Goal: Task Accomplishment & Management: Use online tool/utility

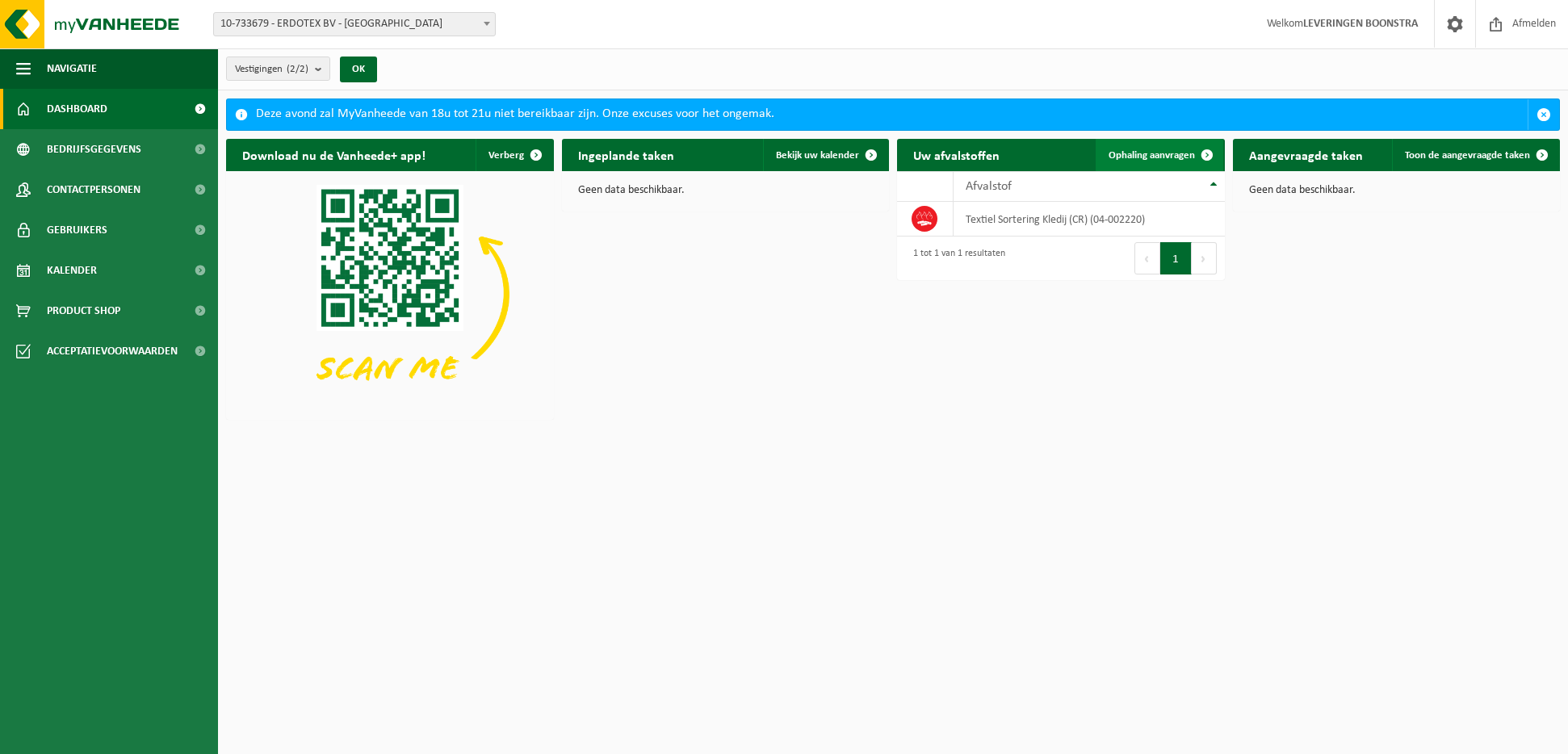
click at [1171, 151] on span "Ophaling aanvragen" at bounding box center [1151, 155] width 87 height 10
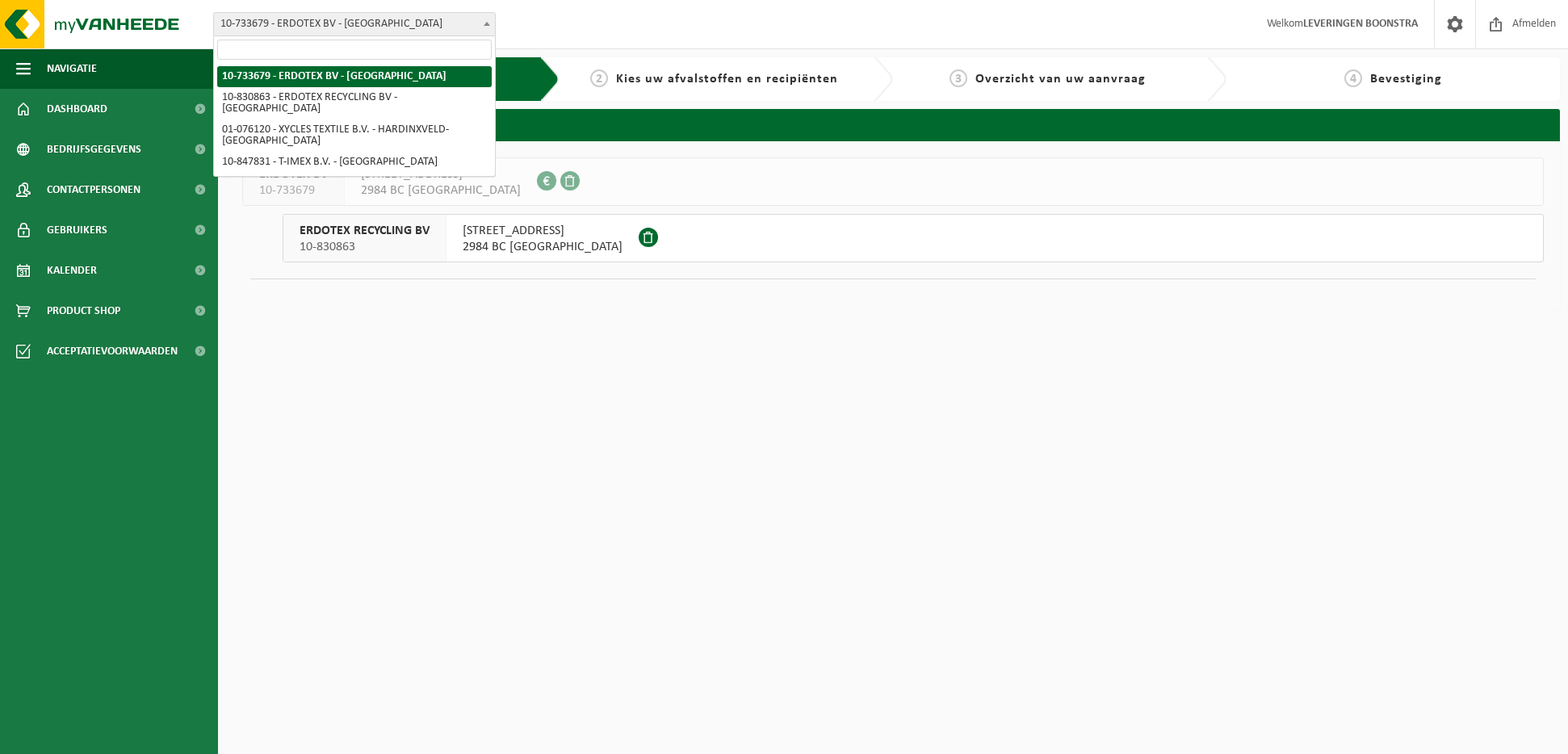
click at [485, 21] on span at bounding box center [487, 23] width 16 height 21
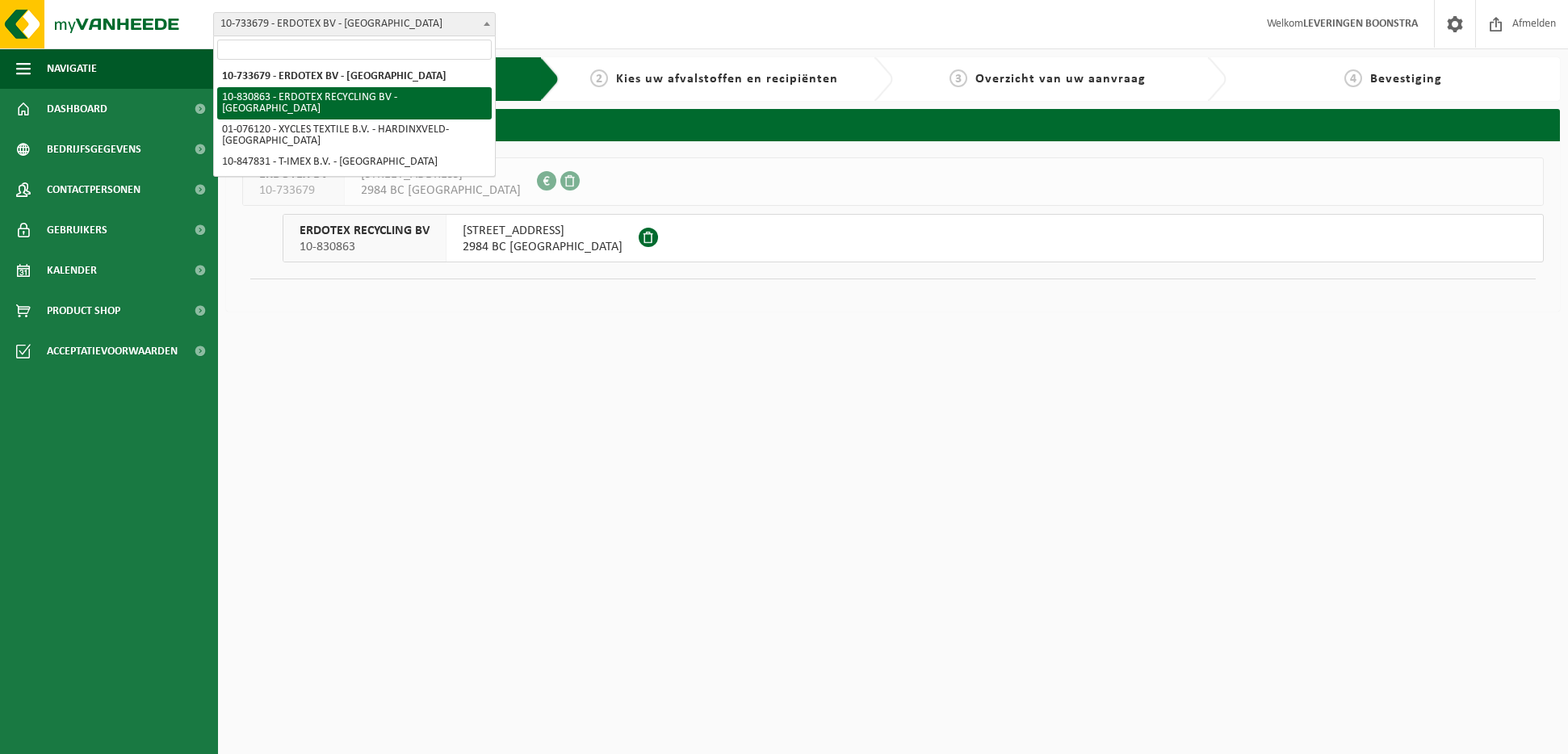
select select "88776"
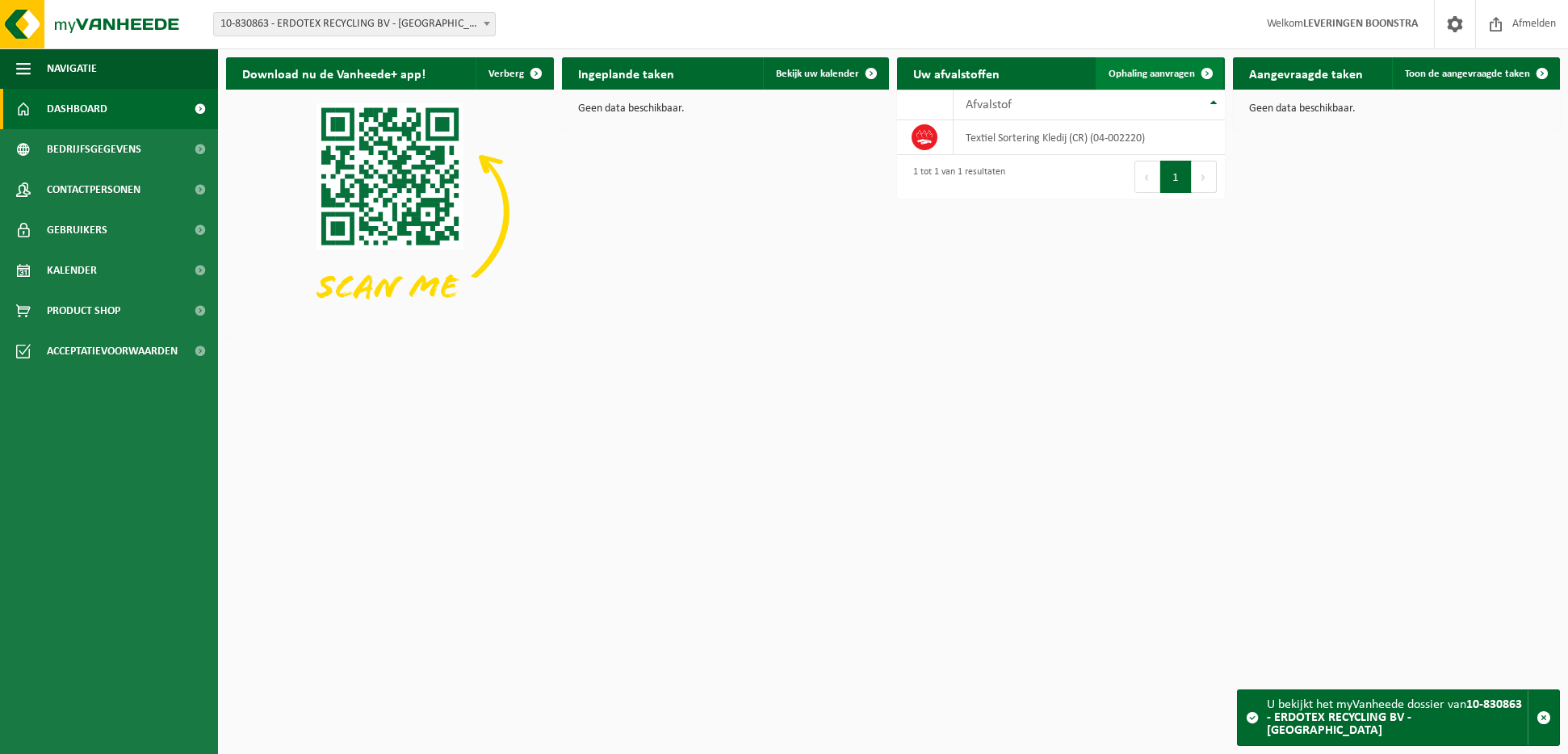
click at [1171, 73] on span "Ophaling aanvragen" at bounding box center [1151, 74] width 87 height 10
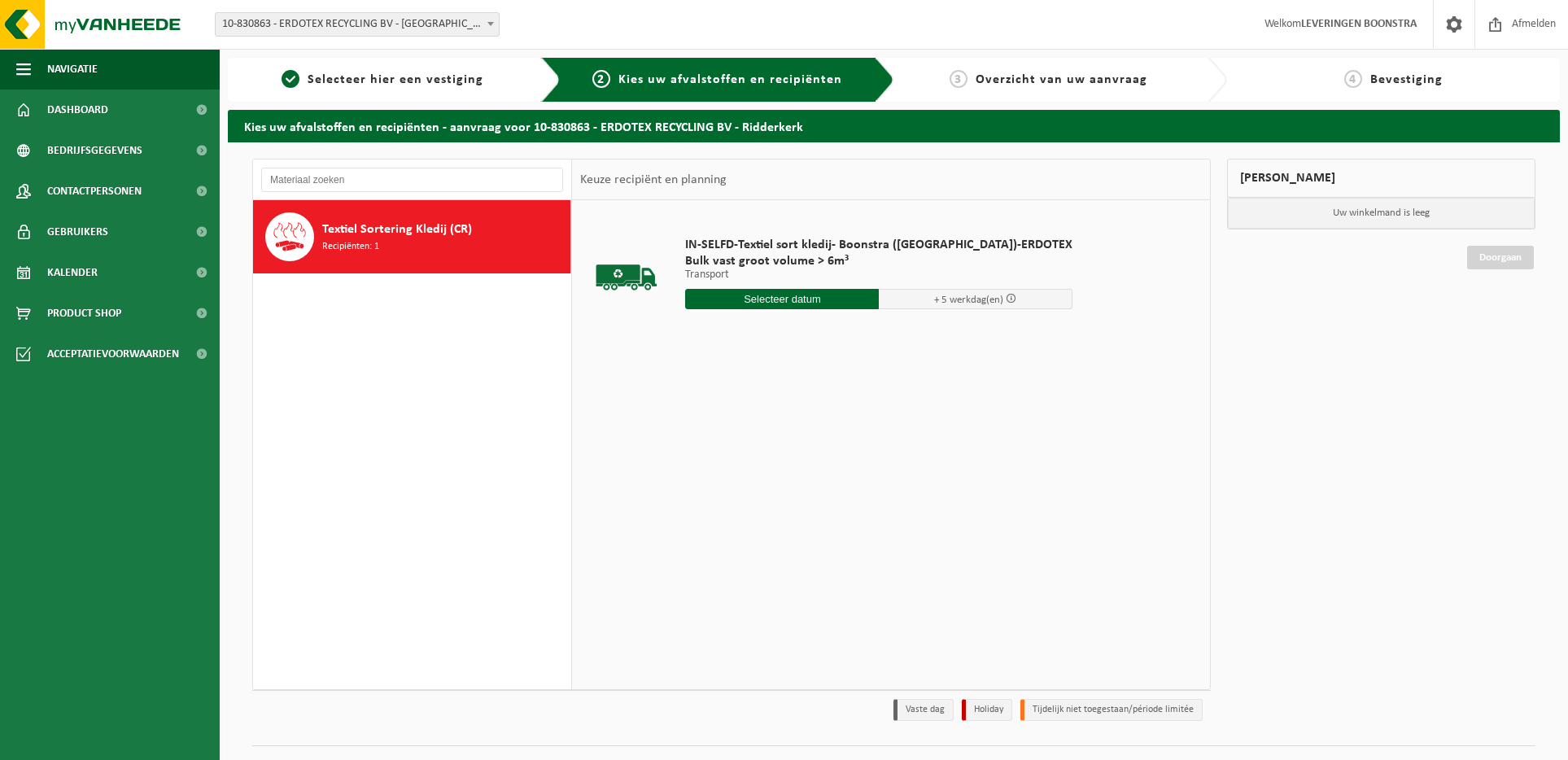
click at [797, 299] on input "text" at bounding box center [781, 298] width 193 height 20
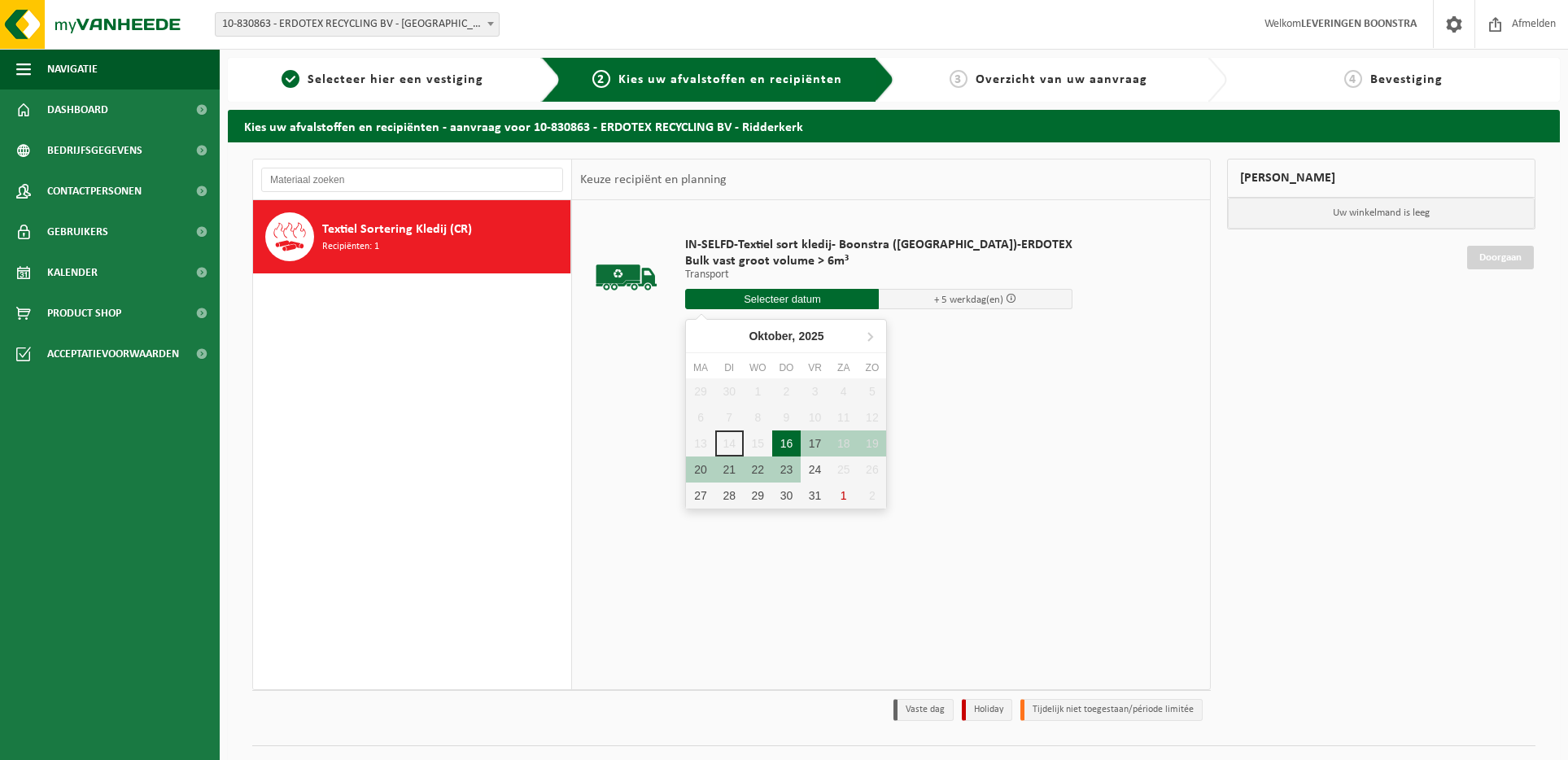
click at [791, 444] on div "16" at bounding box center [786, 443] width 29 height 26
type input "Van 2025-10-16"
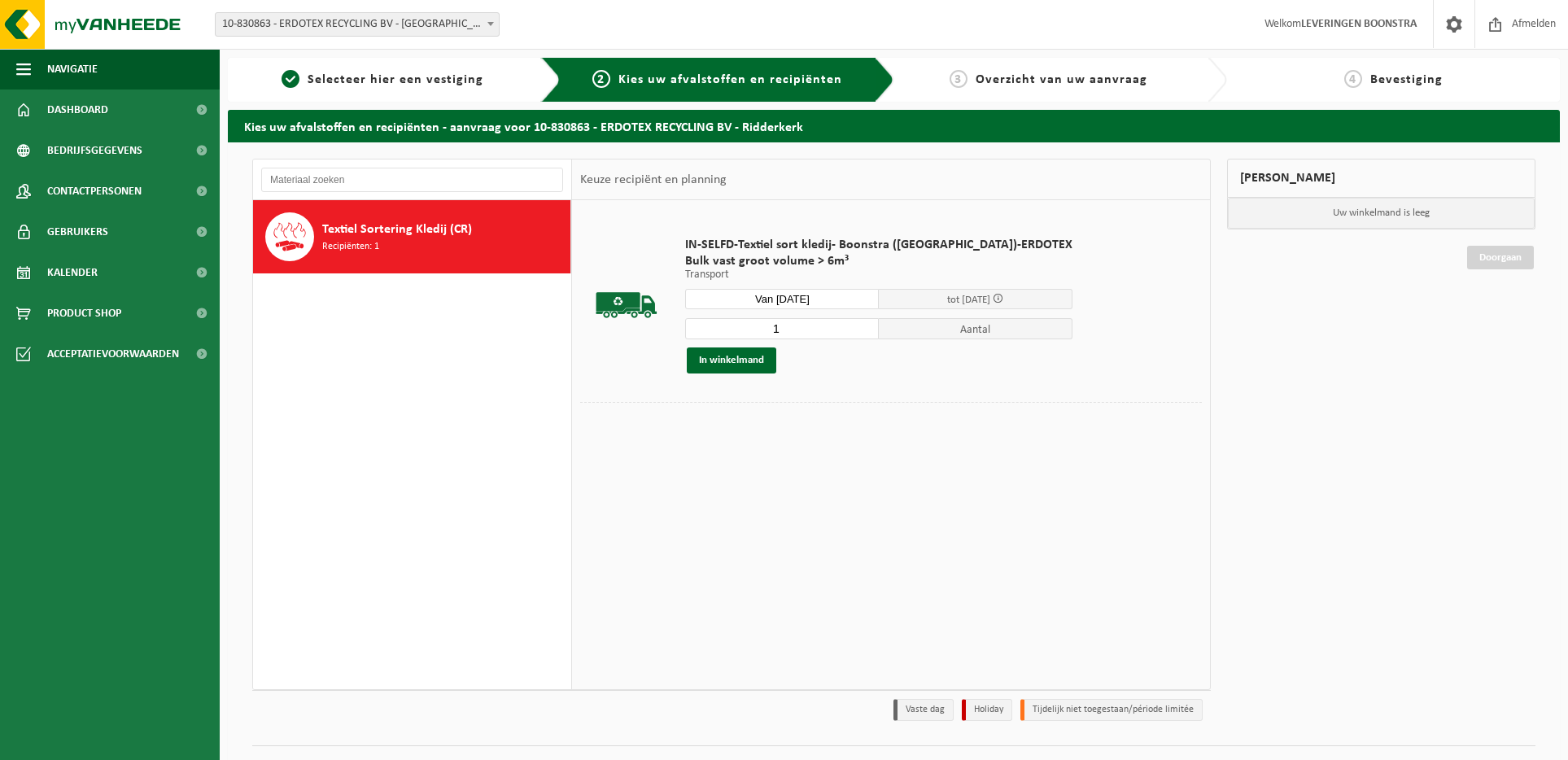
click at [766, 325] on input "1" at bounding box center [781, 329] width 193 height 21
type input "2"
click at [743, 356] on button "In winkelmand" at bounding box center [731, 360] width 89 height 26
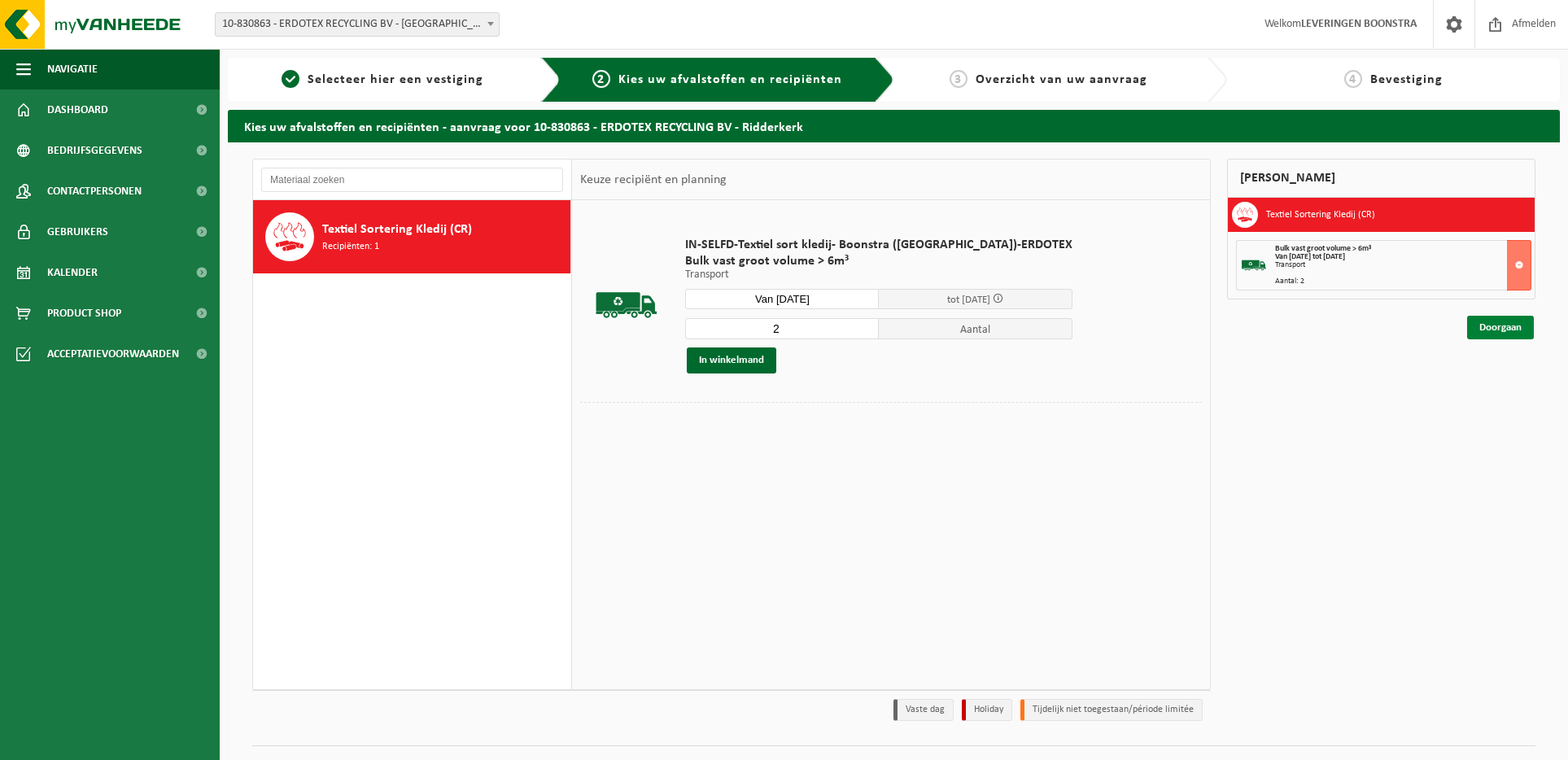
click at [1498, 329] on link "Doorgaan" at bounding box center [1501, 327] width 66 height 24
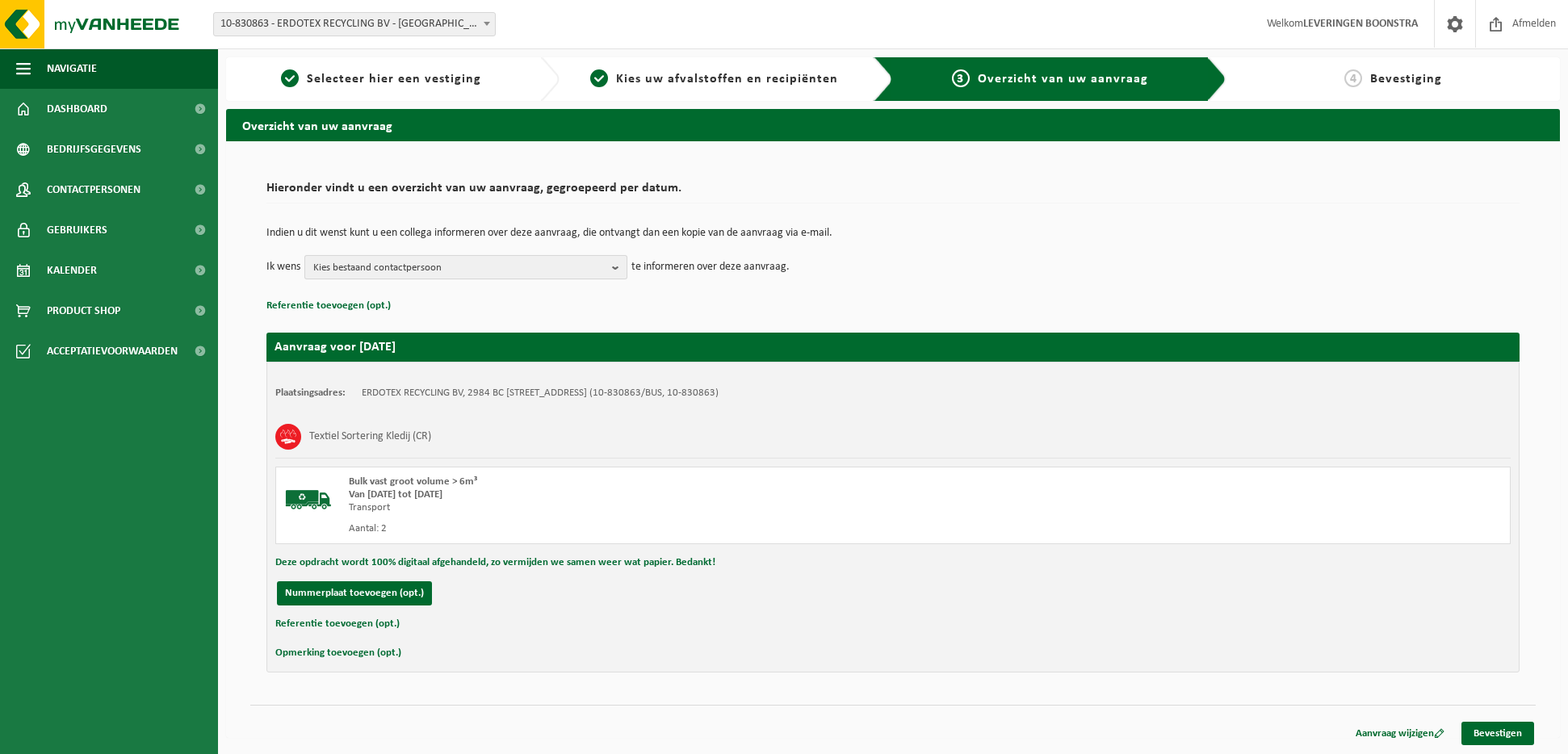
click at [620, 266] on b "button" at bounding box center [619, 267] width 15 height 23
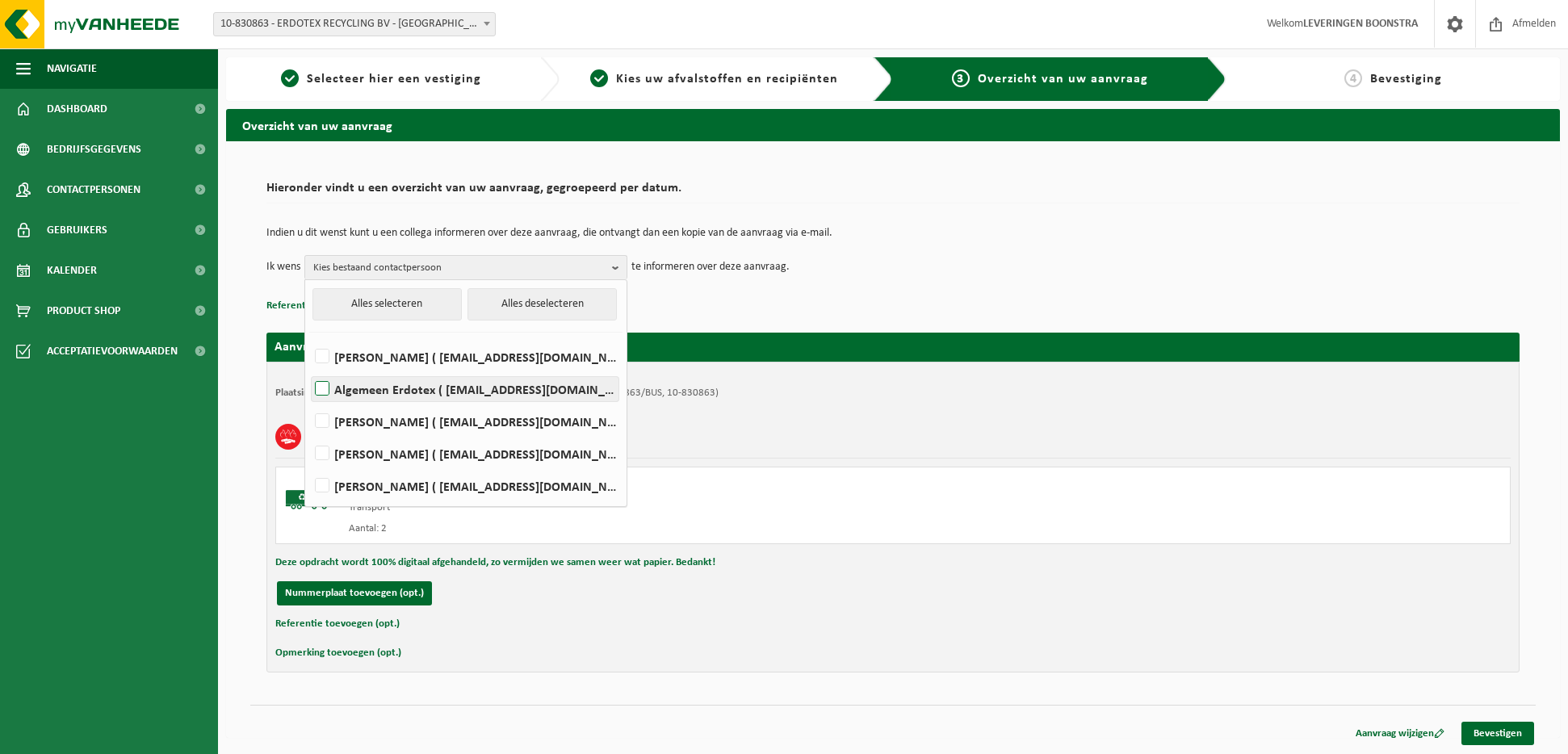
click at [327, 387] on label "Algemeen Erdotex ( sales@erdotex.com )" at bounding box center [465, 390] width 307 height 24
click at [309, 369] on input "Algemeen Erdotex ( sales@erdotex.com )" at bounding box center [308, 368] width 1 height 1
checkbox input "true"
click at [1490, 729] on link "Bevestigen" at bounding box center [1498, 733] width 73 height 23
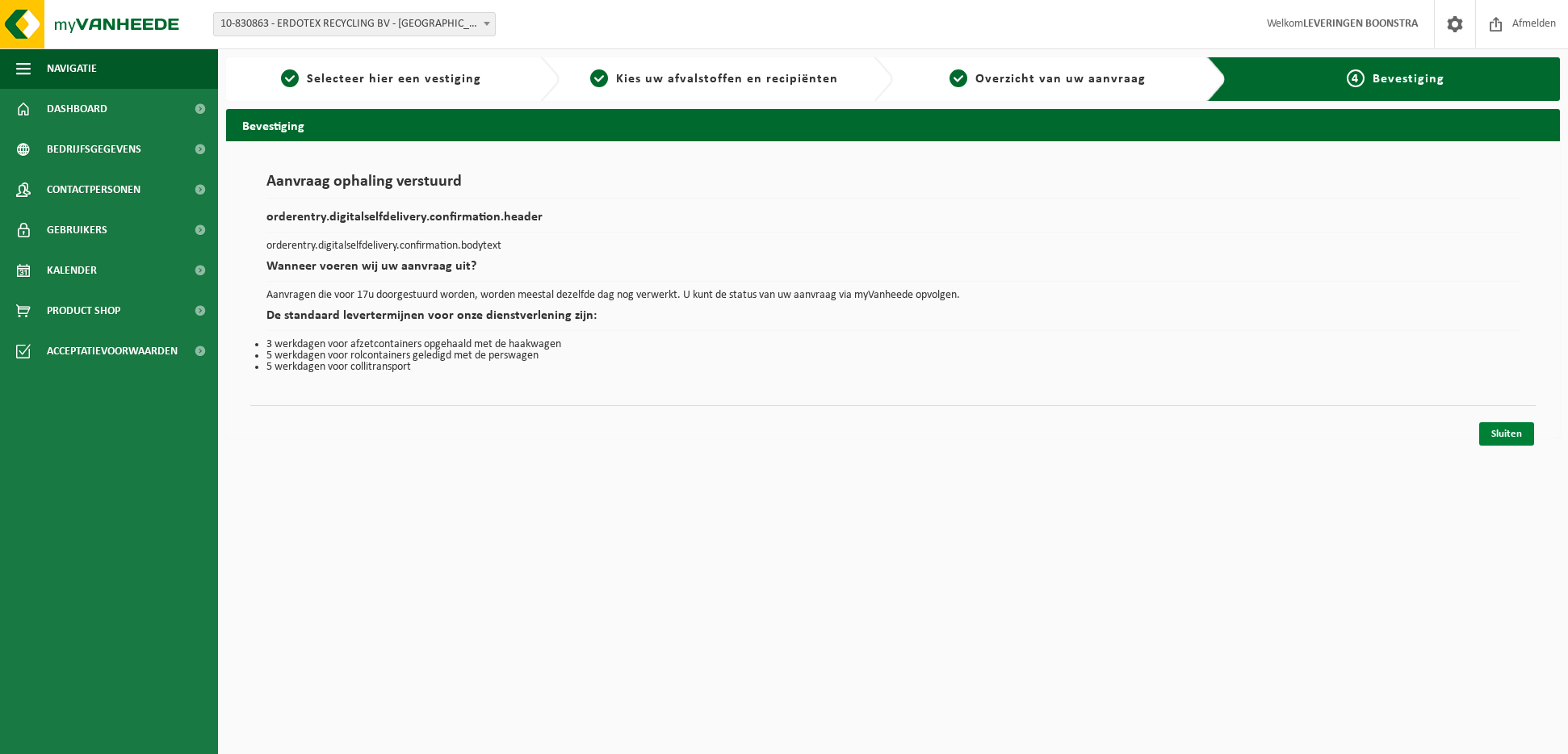
click at [1503, 426] on link "Sluiten" at bounding box center [1506, 434] width 55 height 23
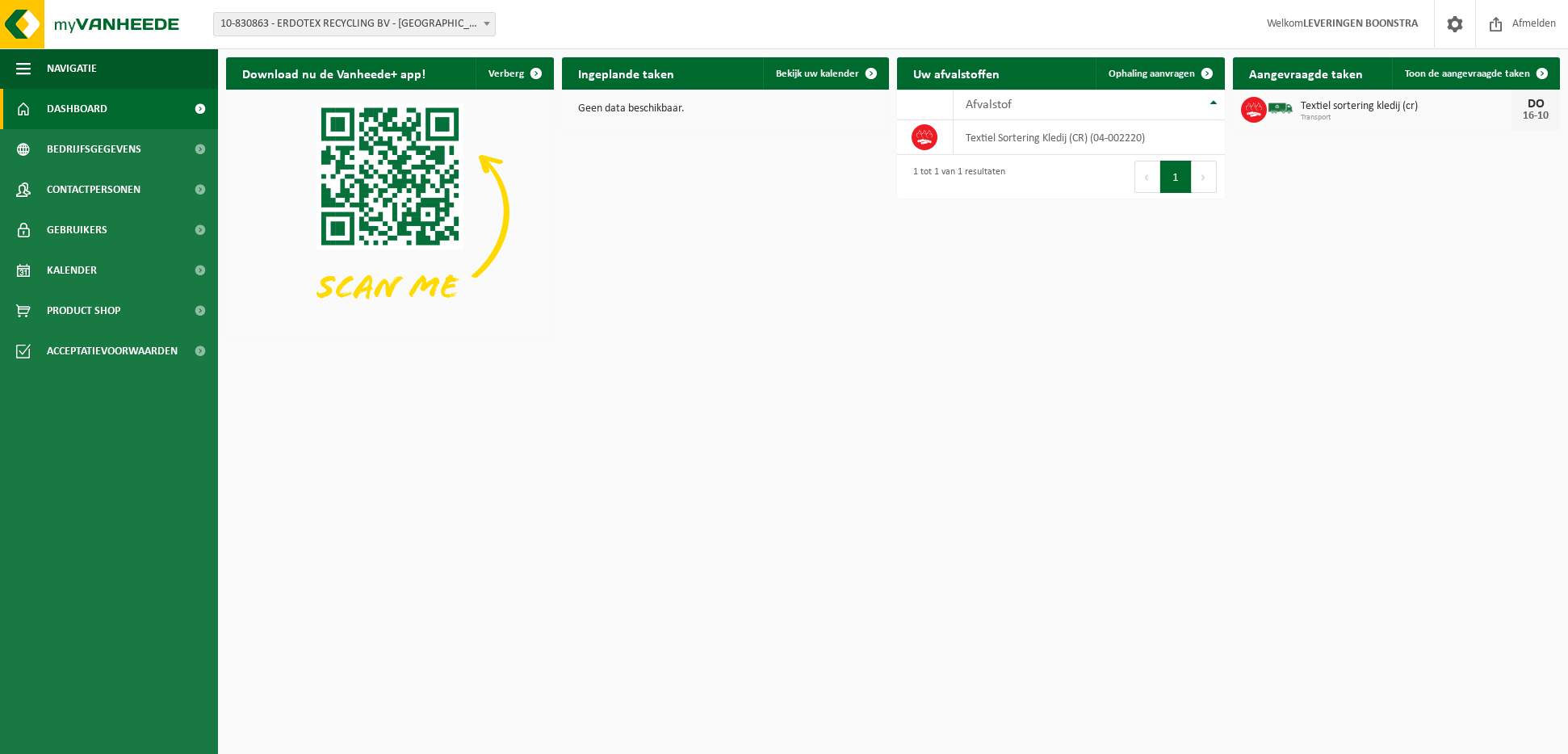
click at [465, 479] on html "Vestiging: 10-733679 - ERDOTEX BV - Ridderkerk 10-830863 - ERDOTEX RECYCLING BV…" at bounding box center [784, 377] width 1568 height 754
